Goal: Task Accomplishment & Management: Use online tool/utility

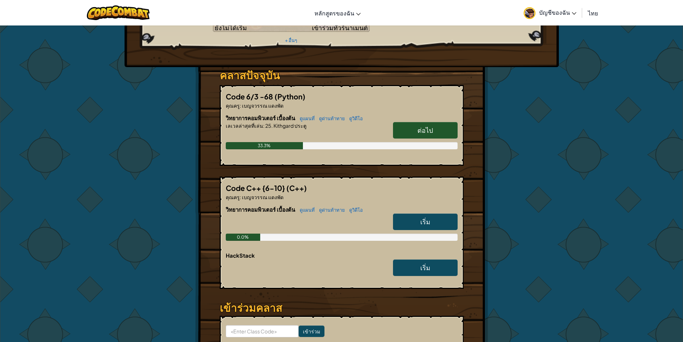
scroll to position [108, 0]
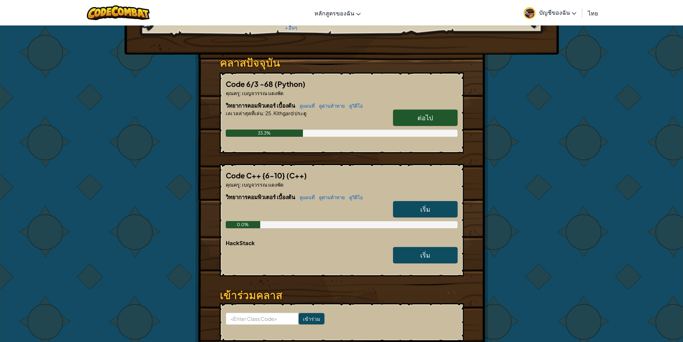
click at [408, 201] on link "เริ่ม" at bounding box center [425, 209] width 65 height 17
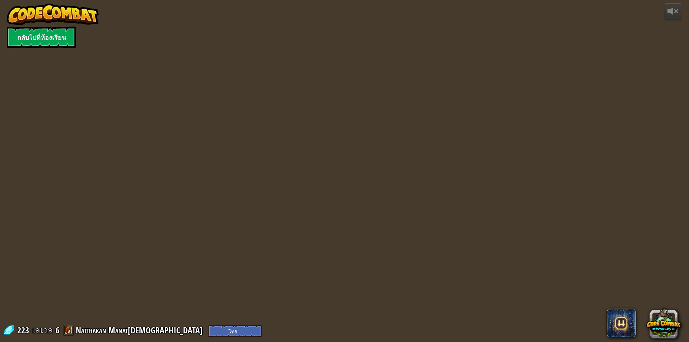
select select "th"
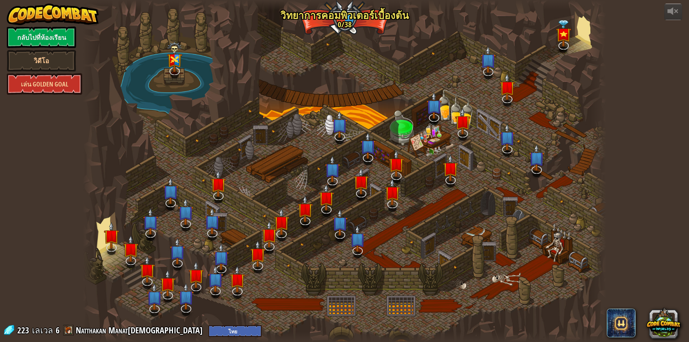
select select "th"
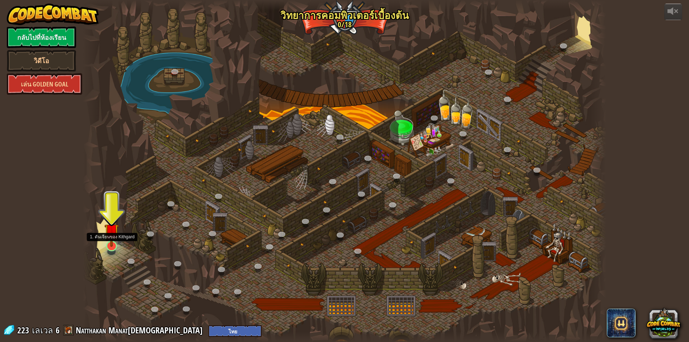
click at [116, 247] on div at bounding box center [111, 246] width 10 height 10
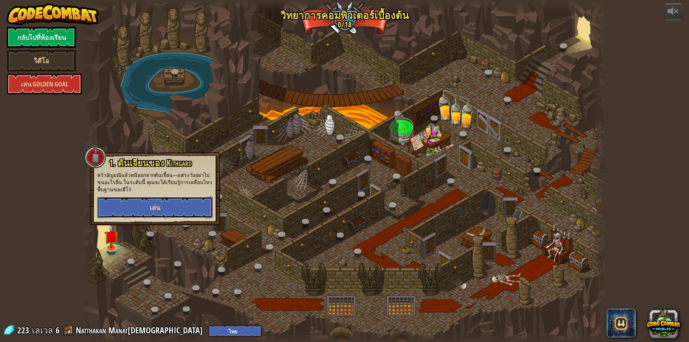
click at [159, 206] on span "เล่น" at bounding box center [155, 207] width 10 height 9
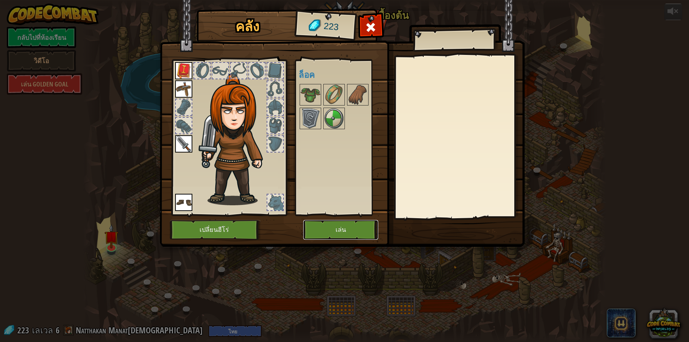
click at [335, 234] on button "เล่น" at bounding box center [340, 230] width 75 height 20
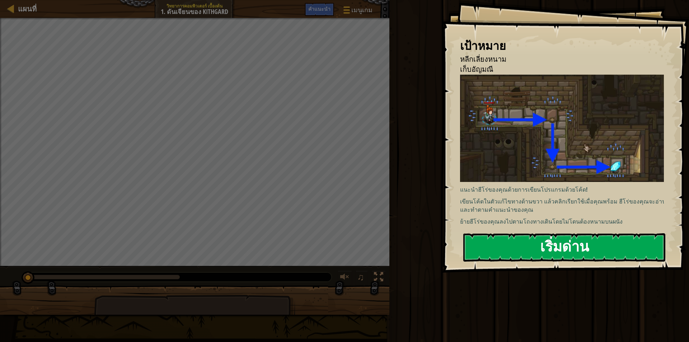
click at [504, 237] on button "เริ่มด่าน" at bounding box center [564, 247] width 202 height 28
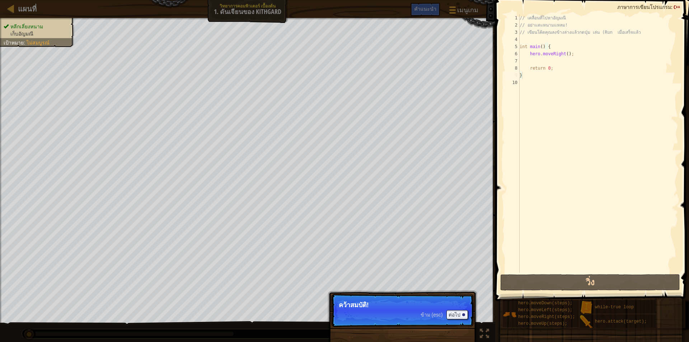
click at [401, 322] on p "ข้าม (esc) ต่อไป คว้าสมบัติ!" at bounding box center [402, 310] width 142 height 33
click at [463, 314] on div at bounding box center [463, 314] width 3 height 3
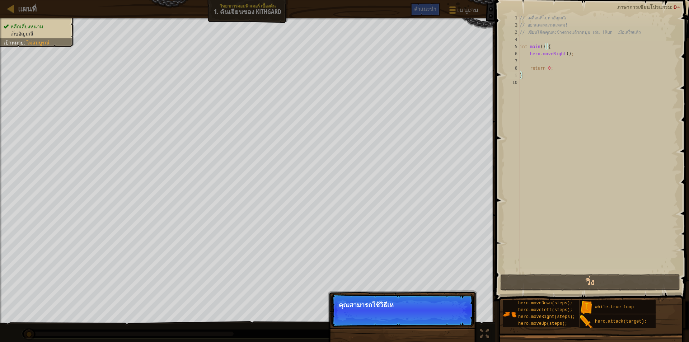
click at [464, 314] on p "ข้าม (esc) ต่อไป คุณสามารถใช้วิธีเห" at bounding box center [402, 310] width 142 height 33
click at [467, 315] on button "ต่อไป" at bounding box center [457, 314] width 22 height 9
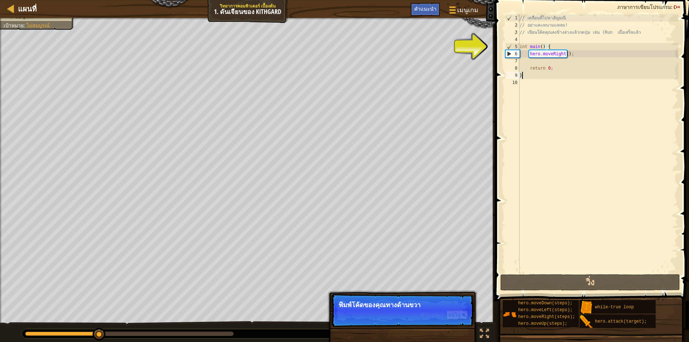
click at [553, 79] on div "// เคลื่อนที่ไปหาอัญมณี // อย่าแตะหนามแหลม! // เขียนโค้ดคุณลงข้างล่างแล้วกดปุ่ม…" at bounding box center [598, 150] width 160 height 273
click at [551, 85] on div "// เคลื่อนที่ไปหาอัญมณี // อย่าแตะหนามแหลม! // เขียนโค้ดคุณลงข้างล่างแล้วกดปุ่ม…" at bounding box center [598, 150] width 160 height 273
click at [528, 79] on div "// เคลื่อนที่ไปหาอัญมณี // อย่าแตะหนามแหลม! // เขียนโค้ดคุณลงข้างล่างแล้วกดปุ่ม…" at bounding box center [598, 150] width 160 height 273
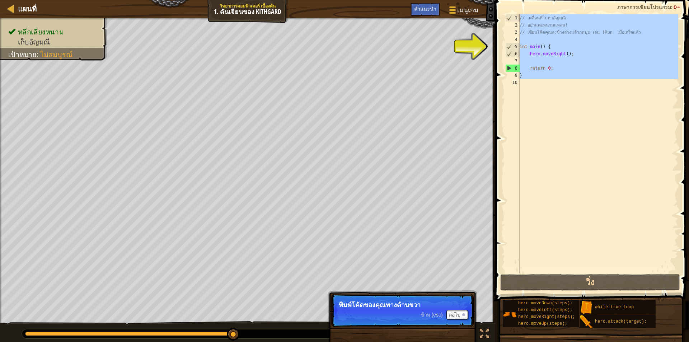
drag, startPoint x: 541, startPoint y: 95, endPoint x: 510, endPoint y: 9, distance: 91.8
click at [510, 9] on div "} 1 2 3 4 5 6 7 8 9 10 // เคลื่อนที่ไปหาอัญมณี // อย่าแตะหนามแหลม! // เขียนโค้ด…" at bounding box center [591, 165] width 196 height 322
type textarea "// เคลื่อนที่ไปหาอัญมณี // อย่าแตะหนามแหลม!"
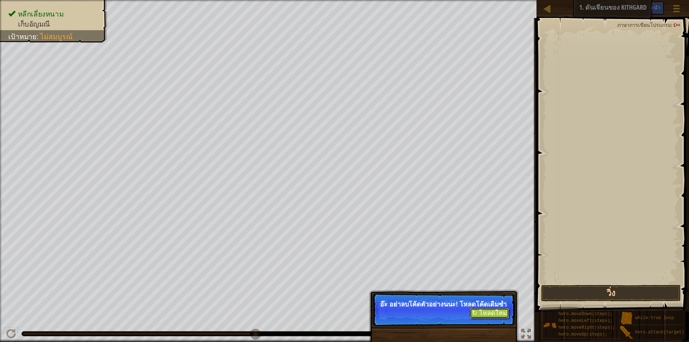
click at [488, 319] on button "↻ โหลดใหม่" at bounding box center [489, 313] width 39 height 11
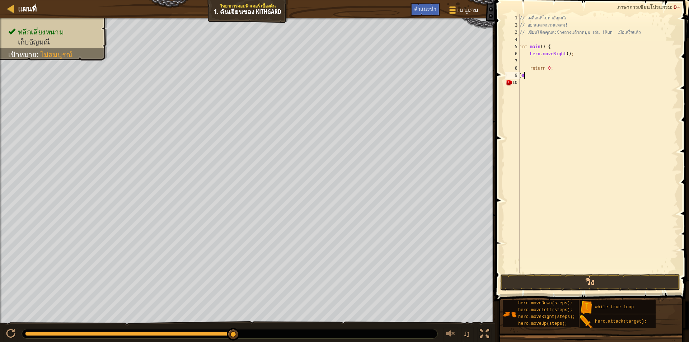
type textarea "}"
type textarea "m"
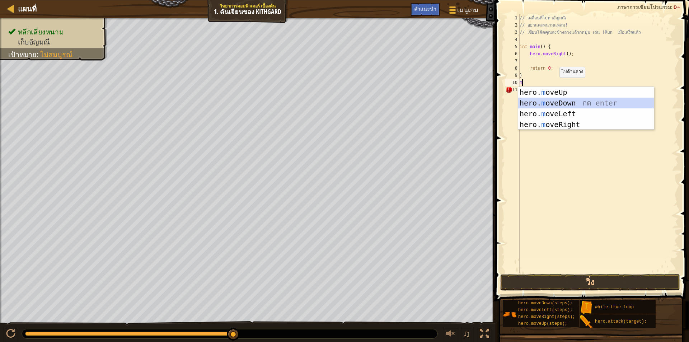
click at [564, 102] on div "hero. m oveUp กด enter hero. m oveDown กด enter hero. m oveLeft กด enter hero. …" at bounding box center [586, 119] width 136 height 65
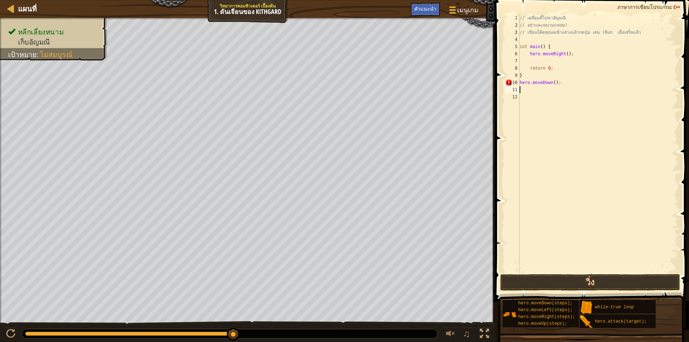
type textarea "m"
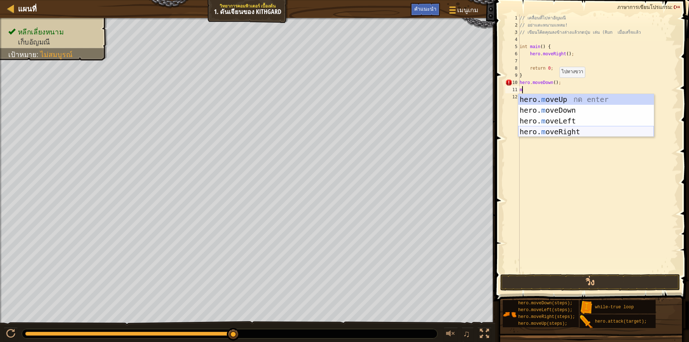
click at [569, 133] on div "hero. m oveUp กด enter hero. m oveDown กด enter hero. m oveLeft กด enter hero. …" at bounding box center [586, 126] width 136 height 65
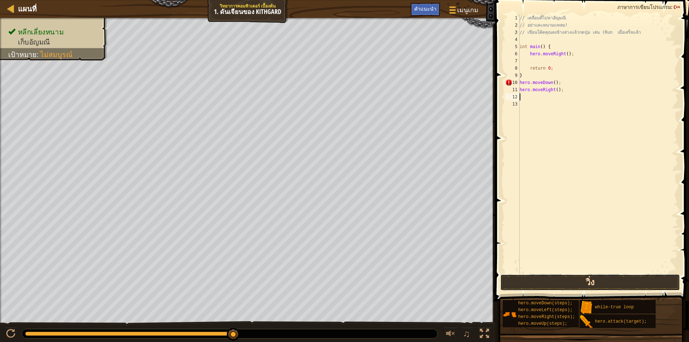
click at [532, 287] on button "วิ่ง" at bounding box center [590, 282] width 180 height 17
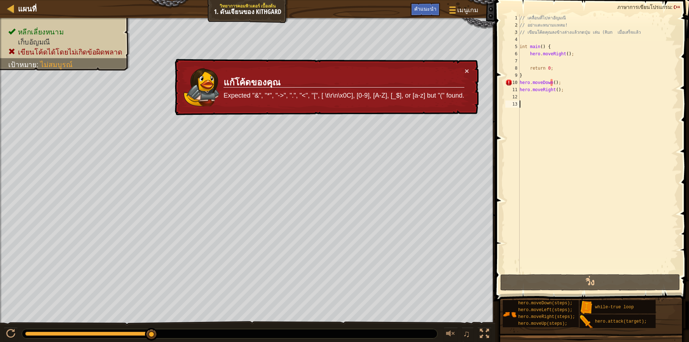
click at [569, 102] on div "// เคลื่อนที่ไปหาอัญมณี // อย่าแตะหนามแหลม! // เขียนโค้ดคุณลงข้างล่างแล้วกดปุ่ม…" at bounding box center [598, 150] width 160 height 273
click at [535, 100] on div "// เคลื่อนที่ไปหาอัญมณี // อย่าแตะหนามแหลม! // เขียนโค้ดคุณลงข้างล่างแล้วกดปุ่ม…" at bounding box center [598, 150] width 160 height 273
click at [551, 81] on div "// เคลื่อนที่ไปหาอัญมณี // อย่าแตะหนามแหลม! // เขียนโค้ดคุณลงข้างล่างแล้วกดปุ่ม…" at bounding box center [598, 150] width 160 height 273
click at [519, 83] on div "10" at bounding box center [512, 82] width 14 height 7
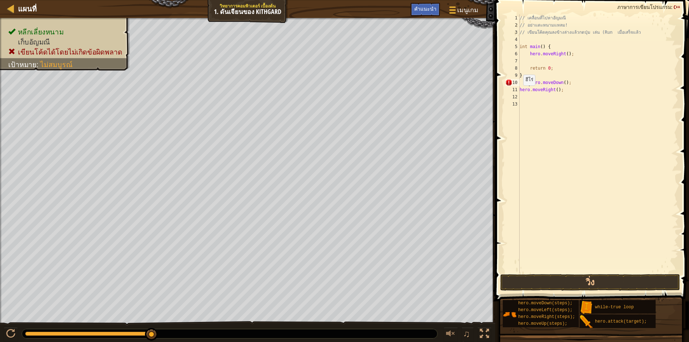
click at [518, 90] on div "11" at bounding box center [512, 89] width 14 height 7
click at [529, 279] on button "วิ่ง" at bounding box center [590, 282] width 180 height 17
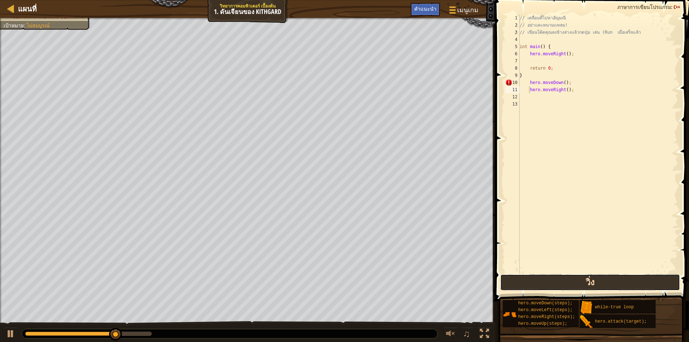
click at [528, 282] on button "วิ่ง" at bounding box center [590, 282] width 180 height 17
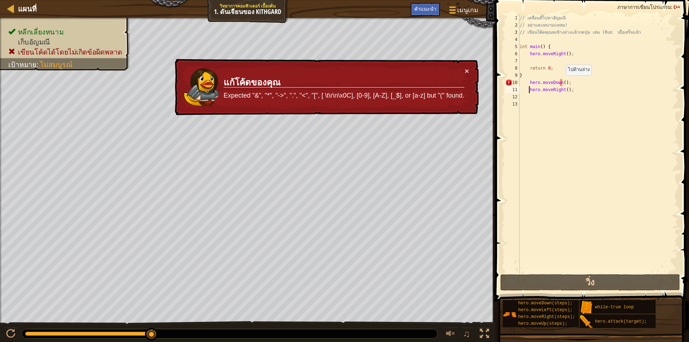
click at [562, 83] on div "// เคลื่อนที่ไปหาอัญมณี // อย่าแตะหนามแหลม! // เขียนโค้ดคุณลงข้างล่างแล้วกดปุ่ม…" at bounding box center [598, 150] width 160 height 273
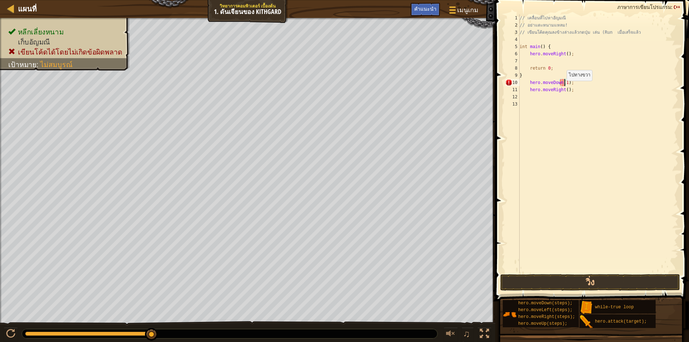
click at [563, 88] on div "// เคลื่อนที่ไปหาอัญมณี // อย่าแตะหนามแหลม! // เขียนโค้ดคุณลงข้างล่างแล้วกดปุ่ม…" at bounding box center [598, 150] width 160 height 273
click at [564, 88] on div "// เคลื่อนที่ไปหาอัญมณี // อย่าแตะหนามแหลม! // เขียนโค้ดคุณลงข้างล่างแล้วกดปุ่ม…" at bounding box center [598, 150] width 160 height 273
click at [572, 277] on button "วิ่ง" at bounding box center [590, 282] width 180 height 17
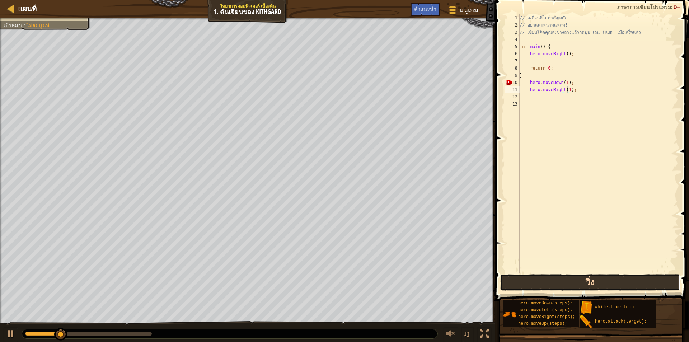
click at [572, 277] on button "วิ่ง" at bounding box center [590, 282] width 180 height 17
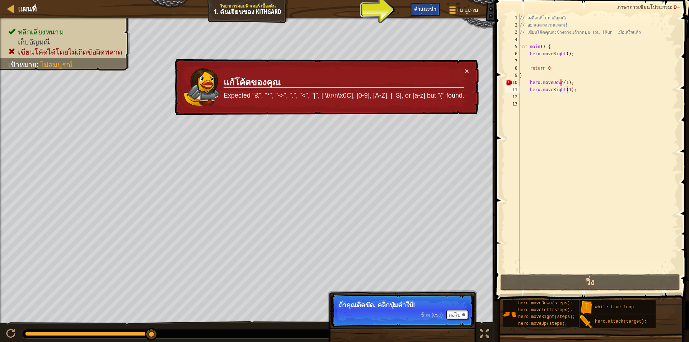
click at [430, 8] on span "คำแนะนำ" at bounding box center [425, 8] width 22 height 7
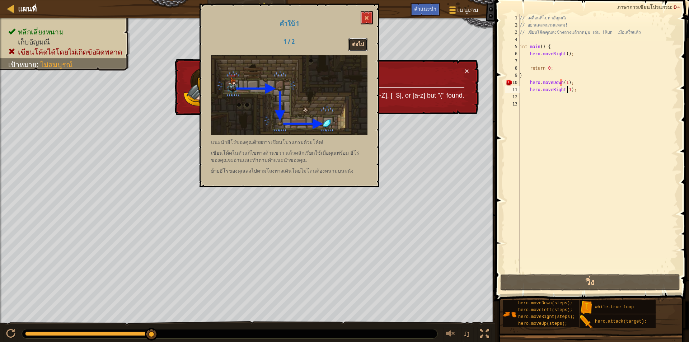
click at [354, 44] on button "ต่อไป" at bounding box center [357, 44] width 19 height 13
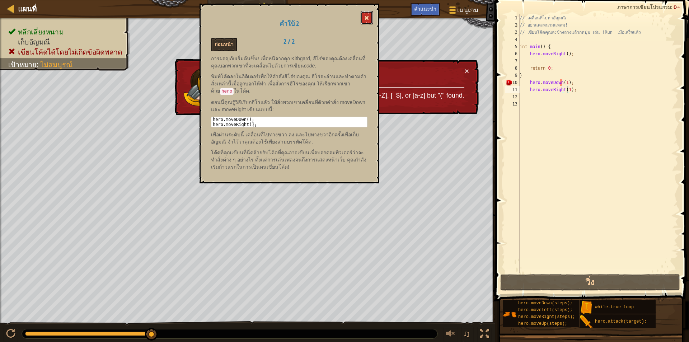
click at [366, 14] on button at bounding box center [367, 17] width 12 height 13
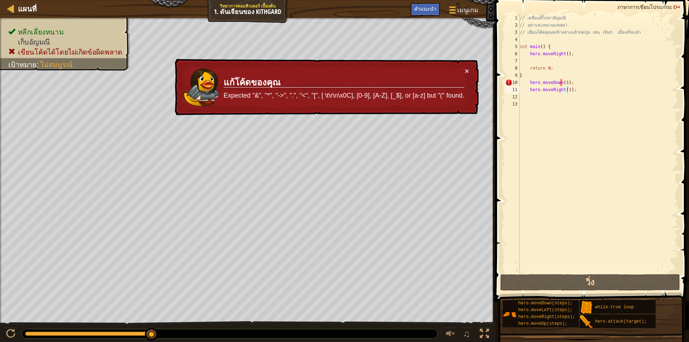
click at [527, 36] on div "// เคลื่อนที่ไปหาอัญมณี // อย่าแตะหนามแหลม! // เขียนโค้ดคุณลงข้างล่างแล้วกดปุ่ม…" at bounding box center [598, 150] width 160 height 273
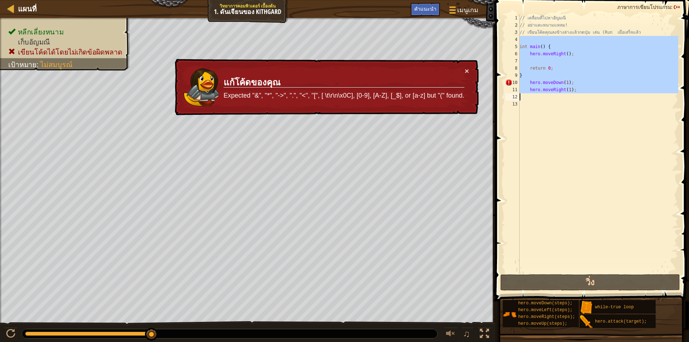
drag, startPoint x: 522, startPoint y: 39, endPoint x: 566, endPoint y: 97, distance: 72.8
click at [566, 97] on div "// เคลื่อนที่ไปหาอัญมณี // อย่าแตะหนามแหลม! // เขียนโค้ดคุณลงข้างล่างแล้วกดปุ่ม…" at bounding box center [598, 150] width 160 height 273
type textarea "hero.moveRight(1);"
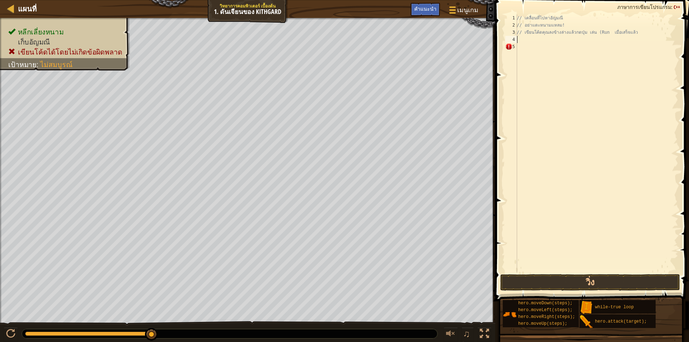
type textarea "m"
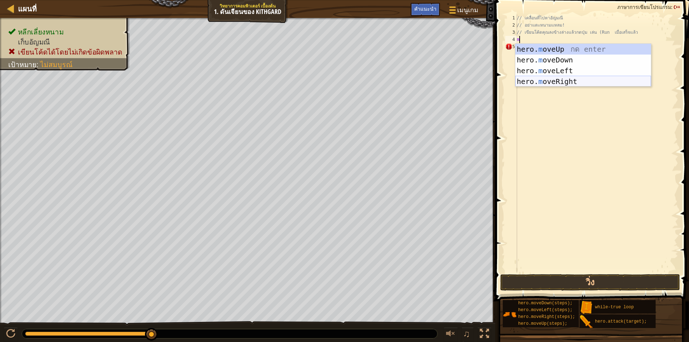
click at [556, 82] on div "hero. m oveUp กด enter hero. m oveDown กด enter hero. m oveLeft กด enter hero. …" at bounding box center [583, 76] width 136 height 65
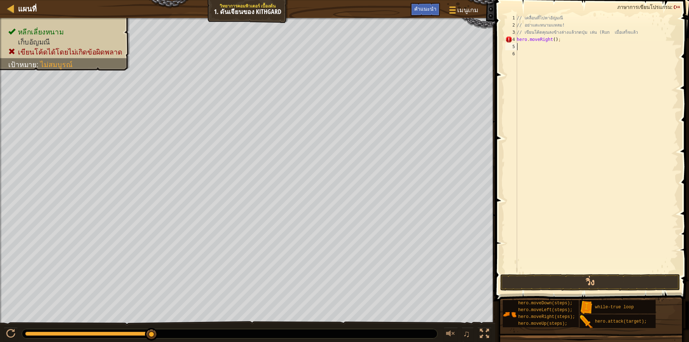
type textarea "m"
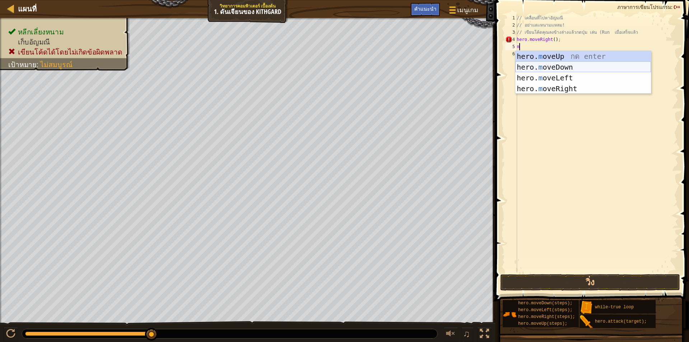
click at [541, 66] on div "hero. m oveUp กด enter hero. m oveDown กด enter hero. m oveLeft กด enter hero. …" at bounding box center [583, 83] width 136 height 65
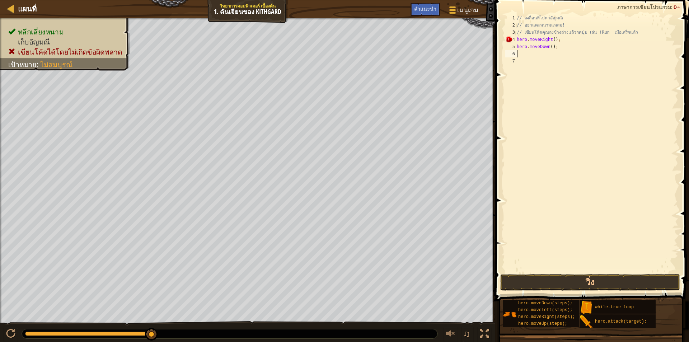
type textarea "m"
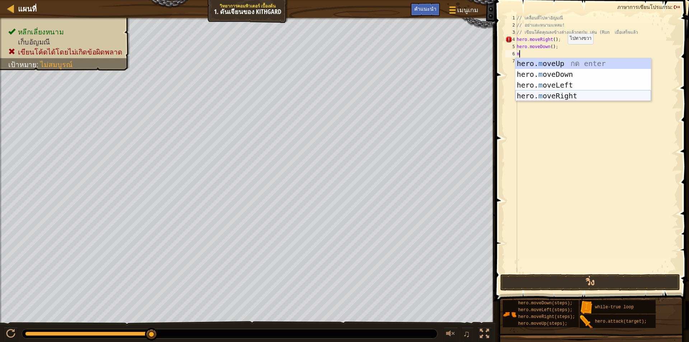
click at [569, 92] on div "hero. m oveUp กด enter hero. m oveDown กด enter hero. m oveLeft กด enter hero. …" at bounding box center [583, 90] width 136 height 65
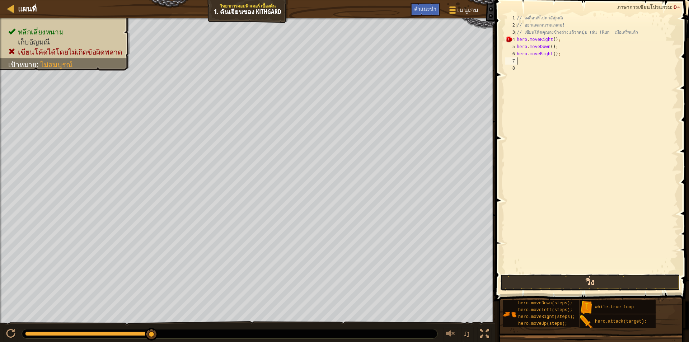
click at [594, 281] on button "วิ่ง" at bounding box center [590, 282] width 180 height 17
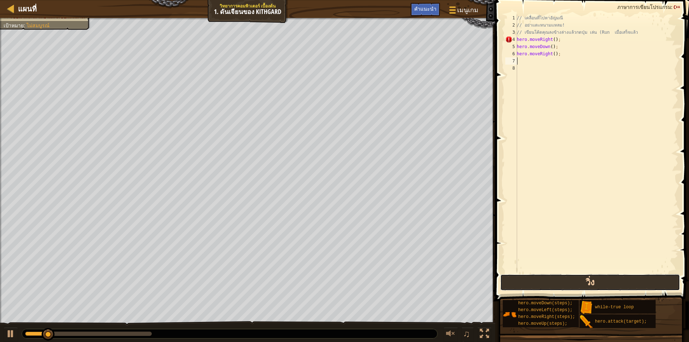
click at [593, 281] on button "วิ่ง" at bounding box center [590, 282] width 180 height 17
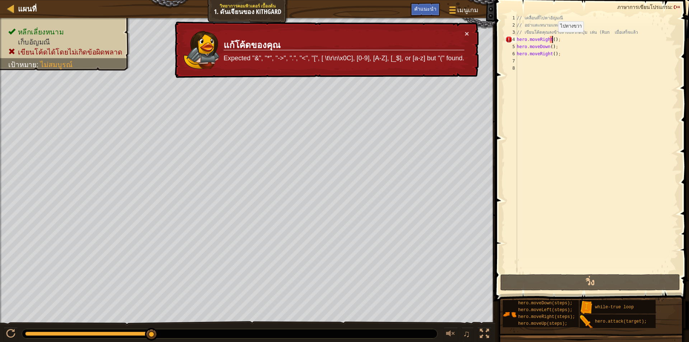
click at [551, 39] on div "// เคลื่อนที่ไปหาอัญมณี // อย่าแตะหนามแหลม! // เขียนโค้ดคุณลงข้างล่างแล้วกดปุ่ม…" at bounding box center [596, 150] width 163 height 273
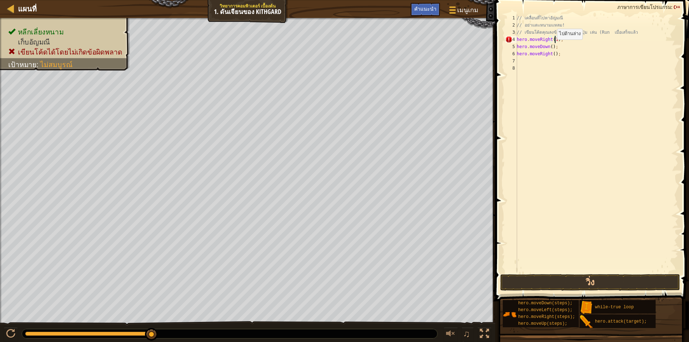
click at [550, 46] on div "// เคลื่อนที่ไปหาอัญมณี // อย่าแตะหนามแหลม! // เขียนโค้ดคุณลงข้างล่างแล้วกดปุ่ม…" at bounding box center [596, 150] width 163 height 273
drag, startPoint x: 552, startPoint y: 56, endPoint x: 553, endPoint y: 61, distance: 5.9
click at [552, 56] on div "// เคลื่อนที่ไปหาอัญมณี // อย่าแตะหนามแหลม! // เขียนโค้ดคุณลงข้างล่างแล้วกดปุ่ม…" at bounding box center [596, 150] width 163 height 273
type textarea "hero.moveRight(1);"
click at [527, 284] on button "วิ่ง" at bounding box center [590, 282] width 180 height 17
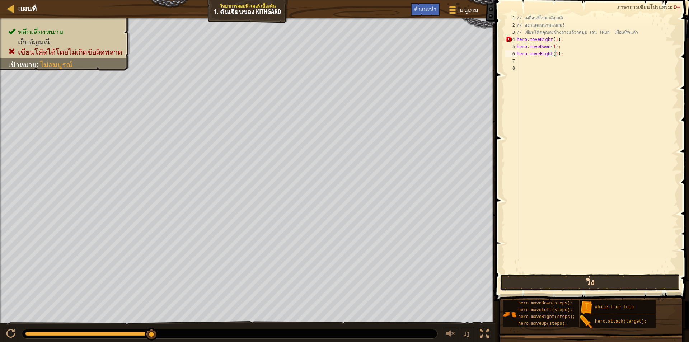
click at [524, 280] on button "วิ่ง" at bounding box center [590, 282] width 180 height 17
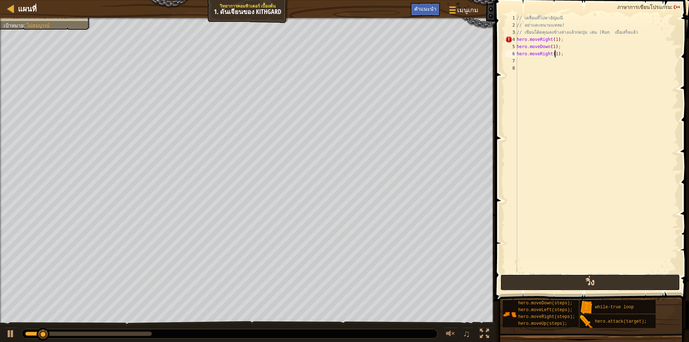
click at [523, 279] on button "วิ่ง" at bounding box center [590, 282] width 180 height 17
